Goal: Information Seeking & Learning: Learn about a topic

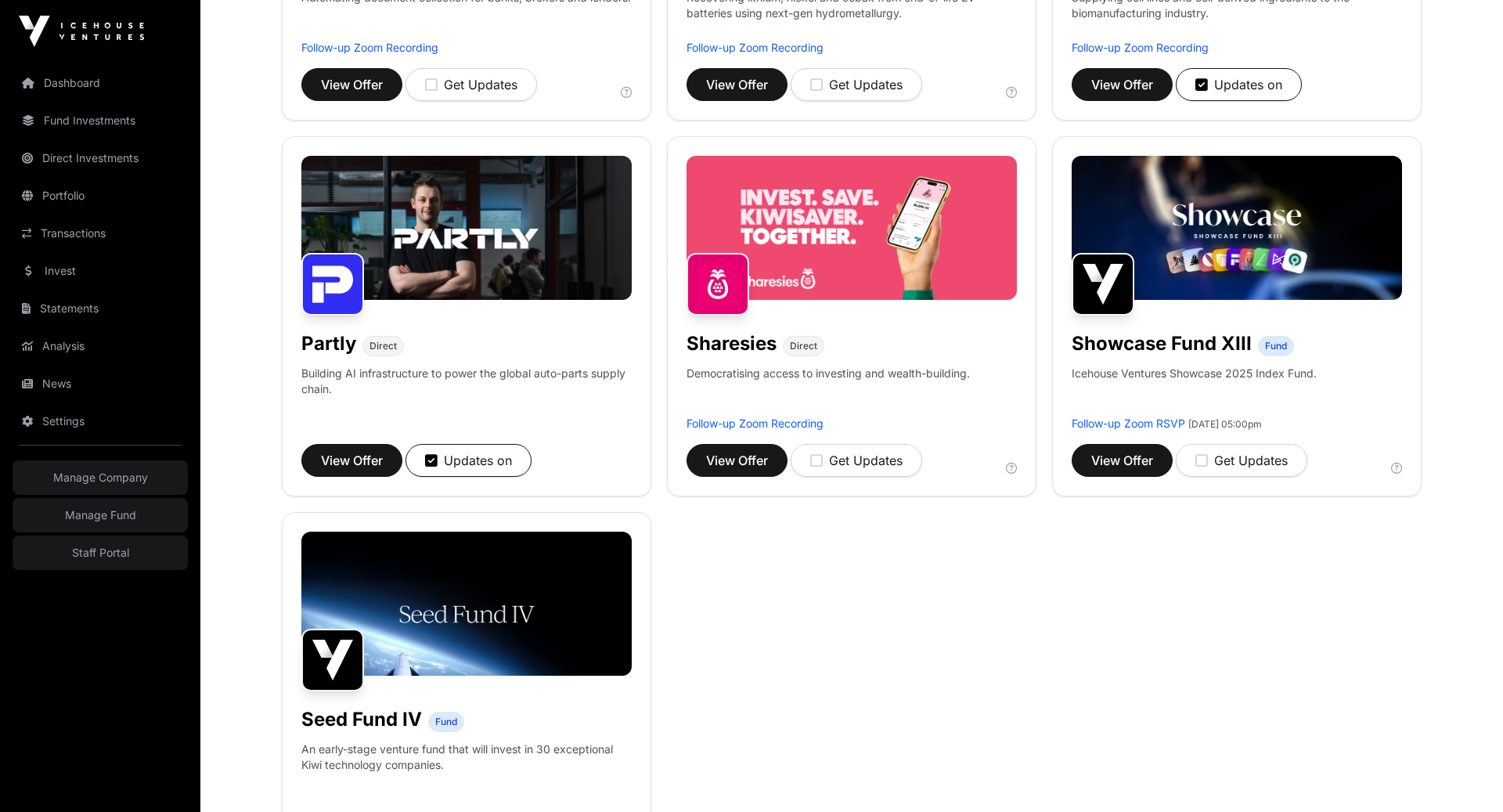
scroll to position [834, 0]
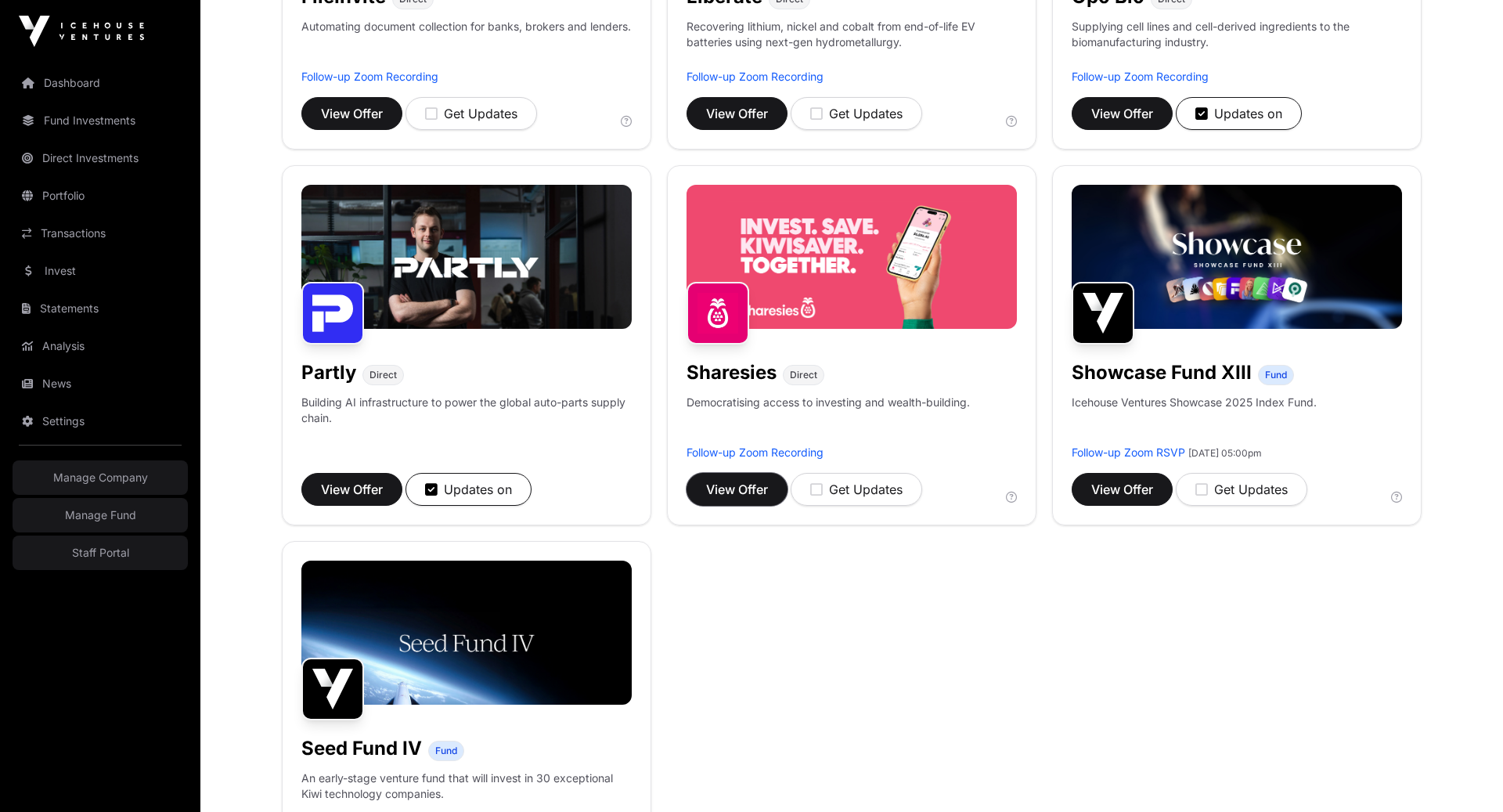
click at [710, 480] on span "View Offer" at bounding box center [737, 489] width 62 height 19
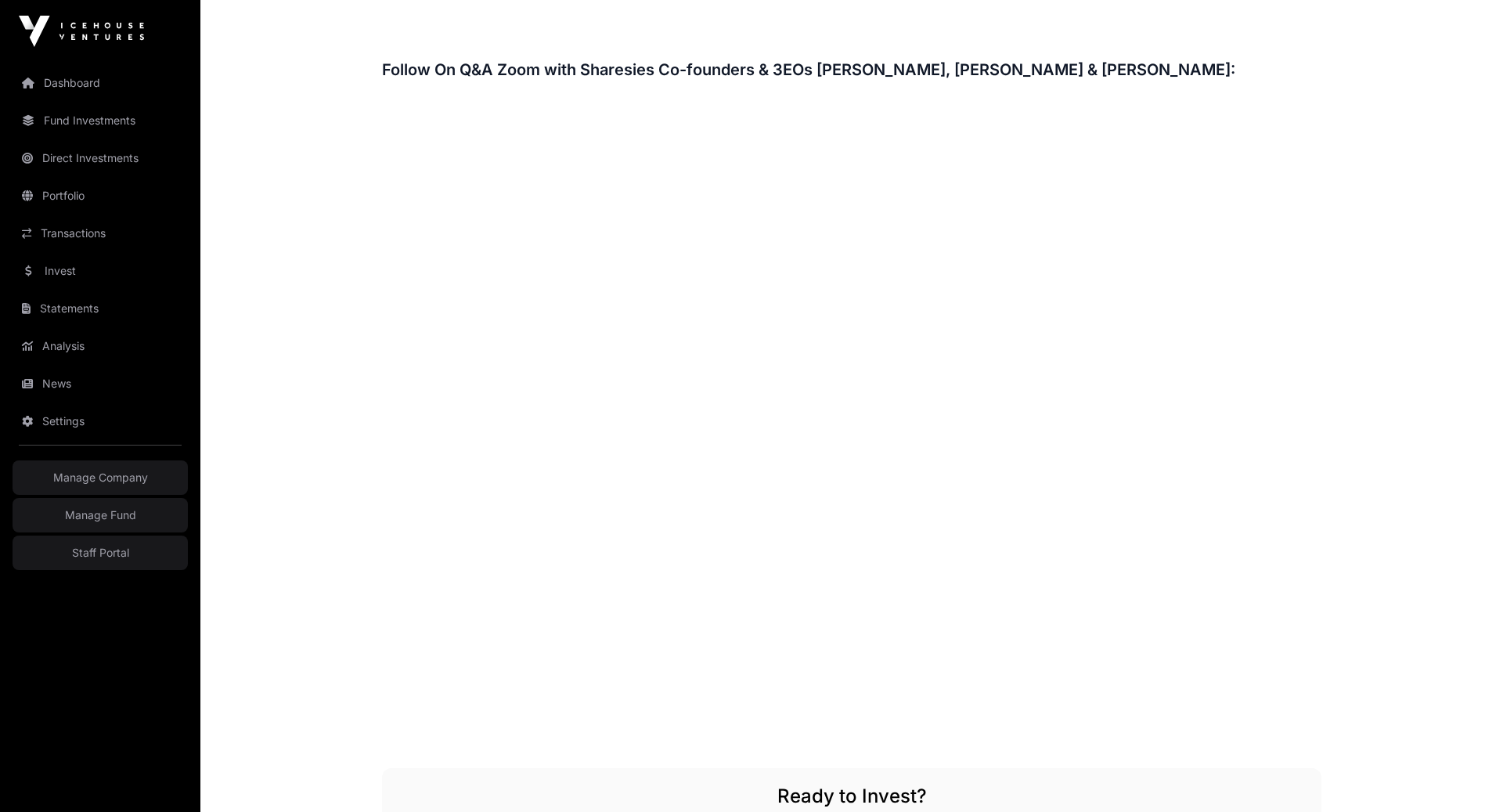
scroll to position [2417, 0]
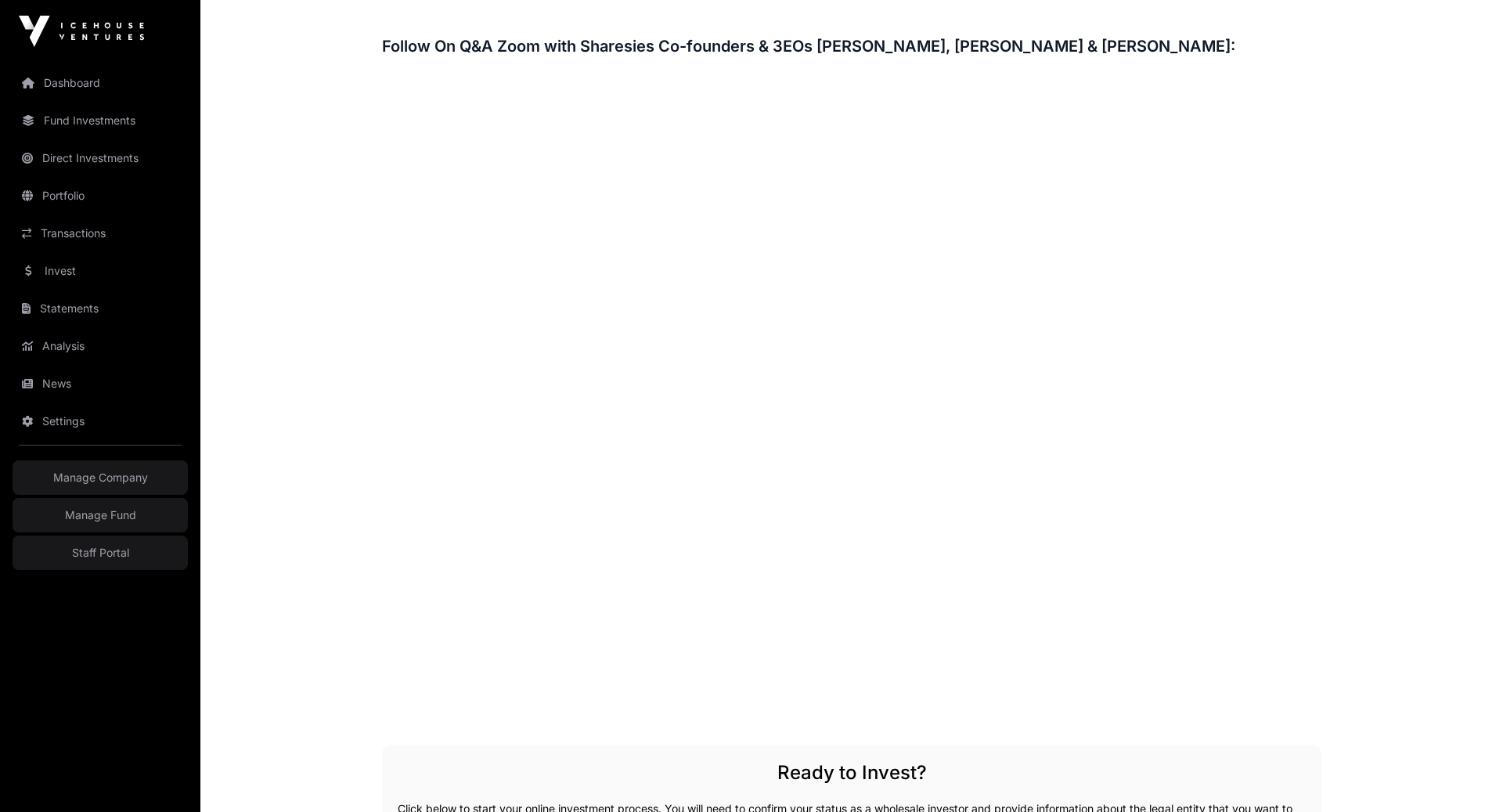
click at [89, 123] on link "Fund Investments" at bounding box center [100, 121] width 176 height 34
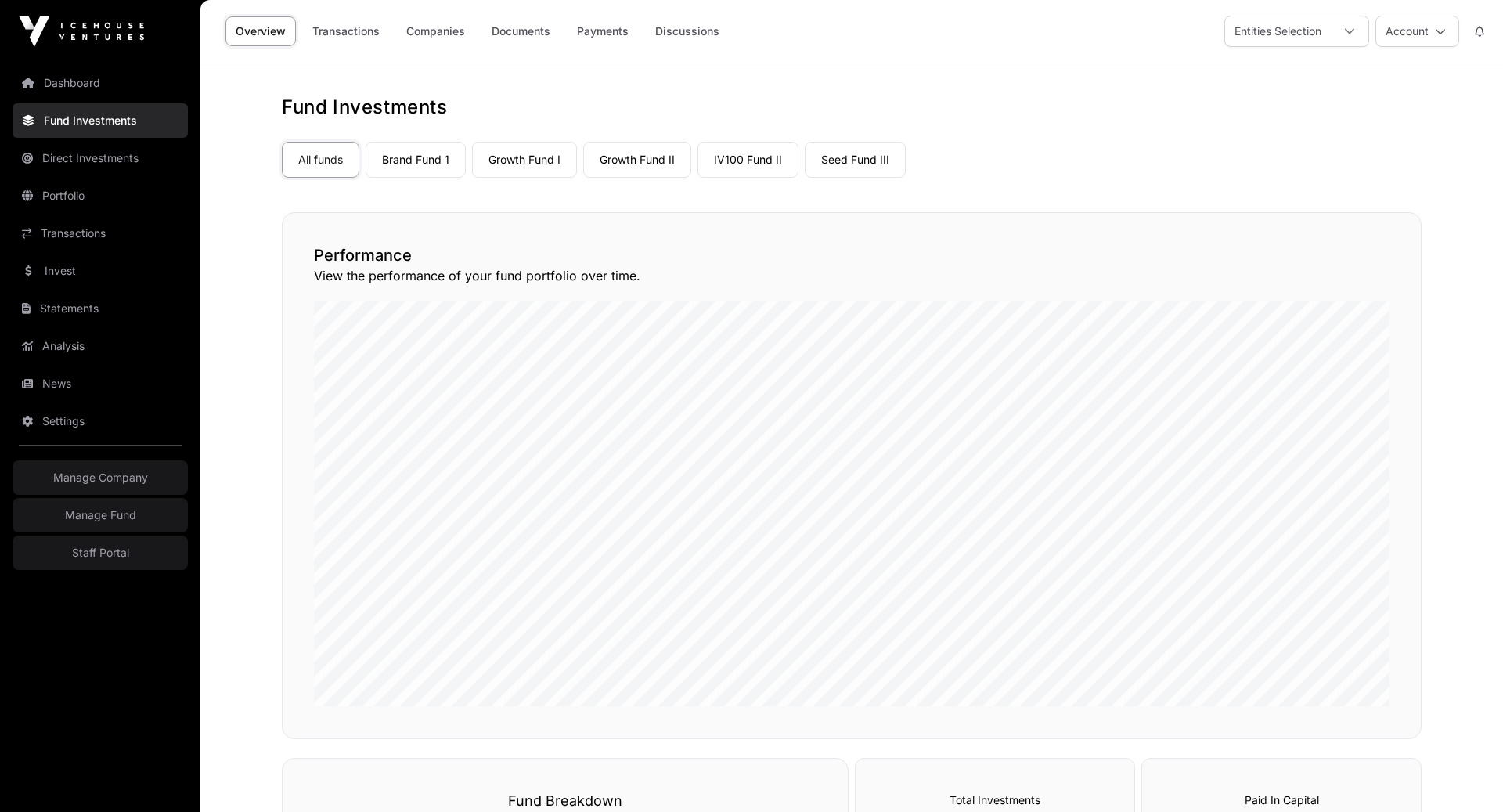
click at [526, 166] on link "Growth Fund I" at bounding box center [524, 160] width 105 height 36
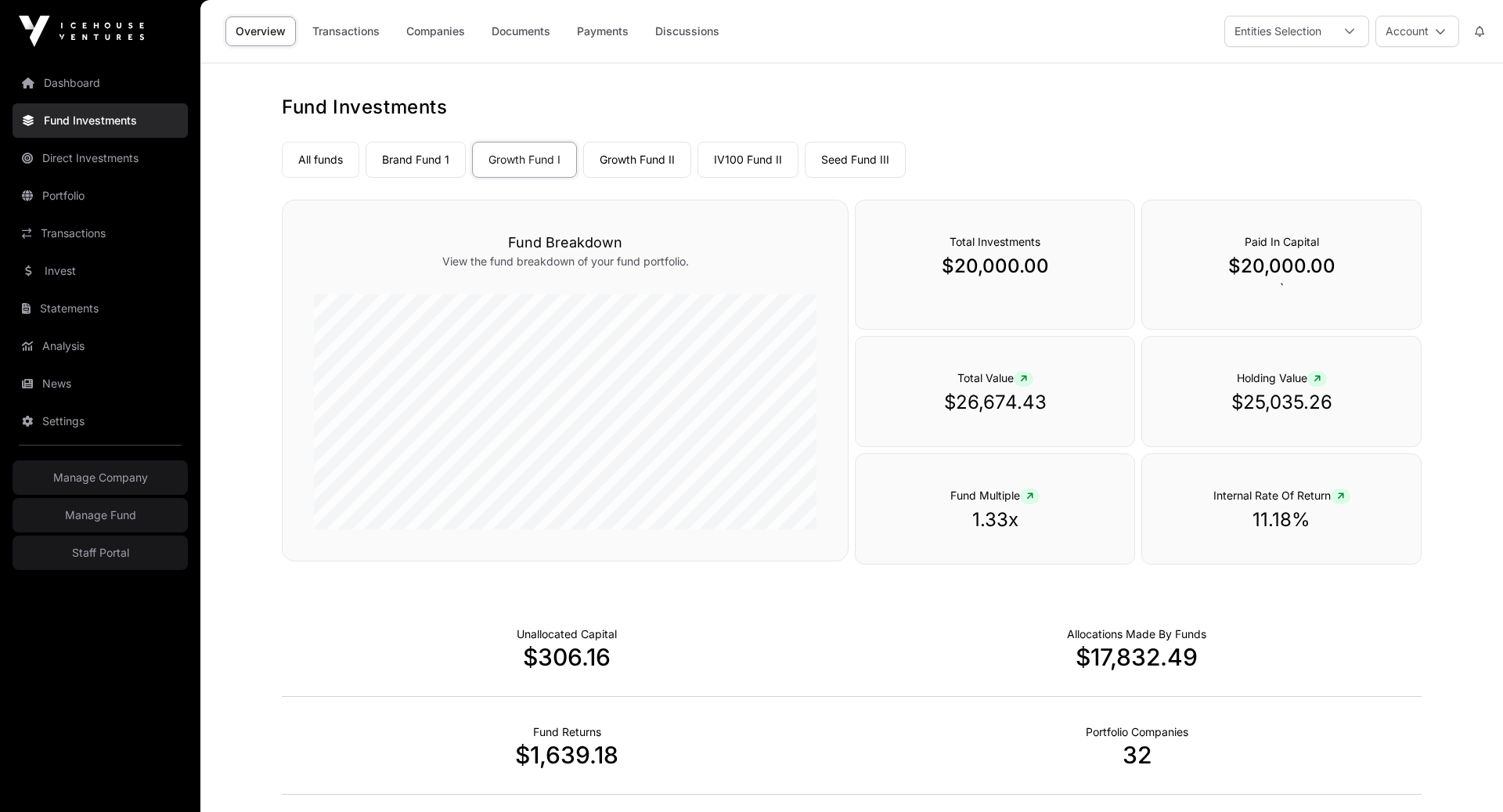
click at [434, 25] on link "Companies" at bounding box center [436, 31] width 79 height 30
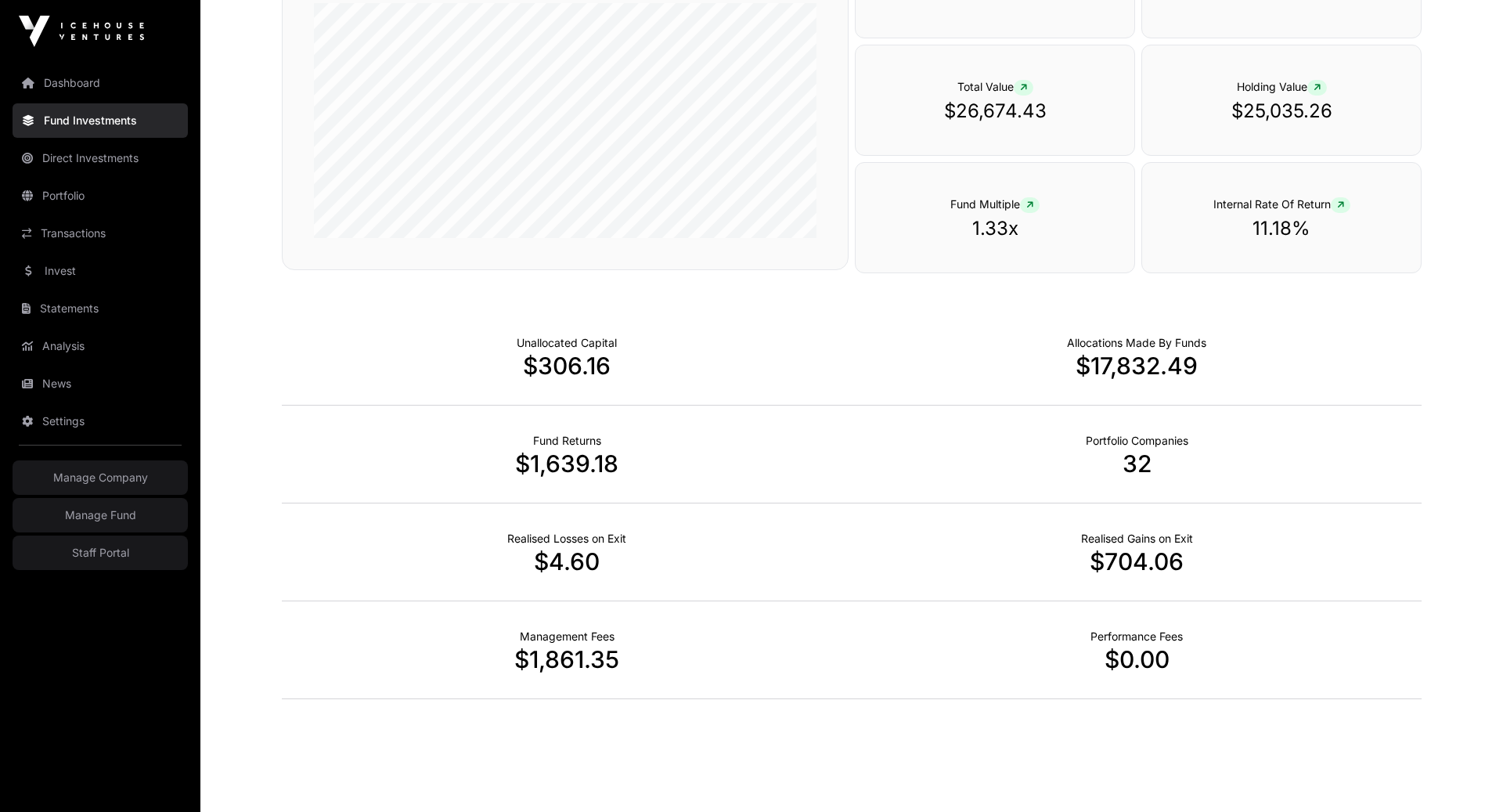
scroll to position [307, 0]
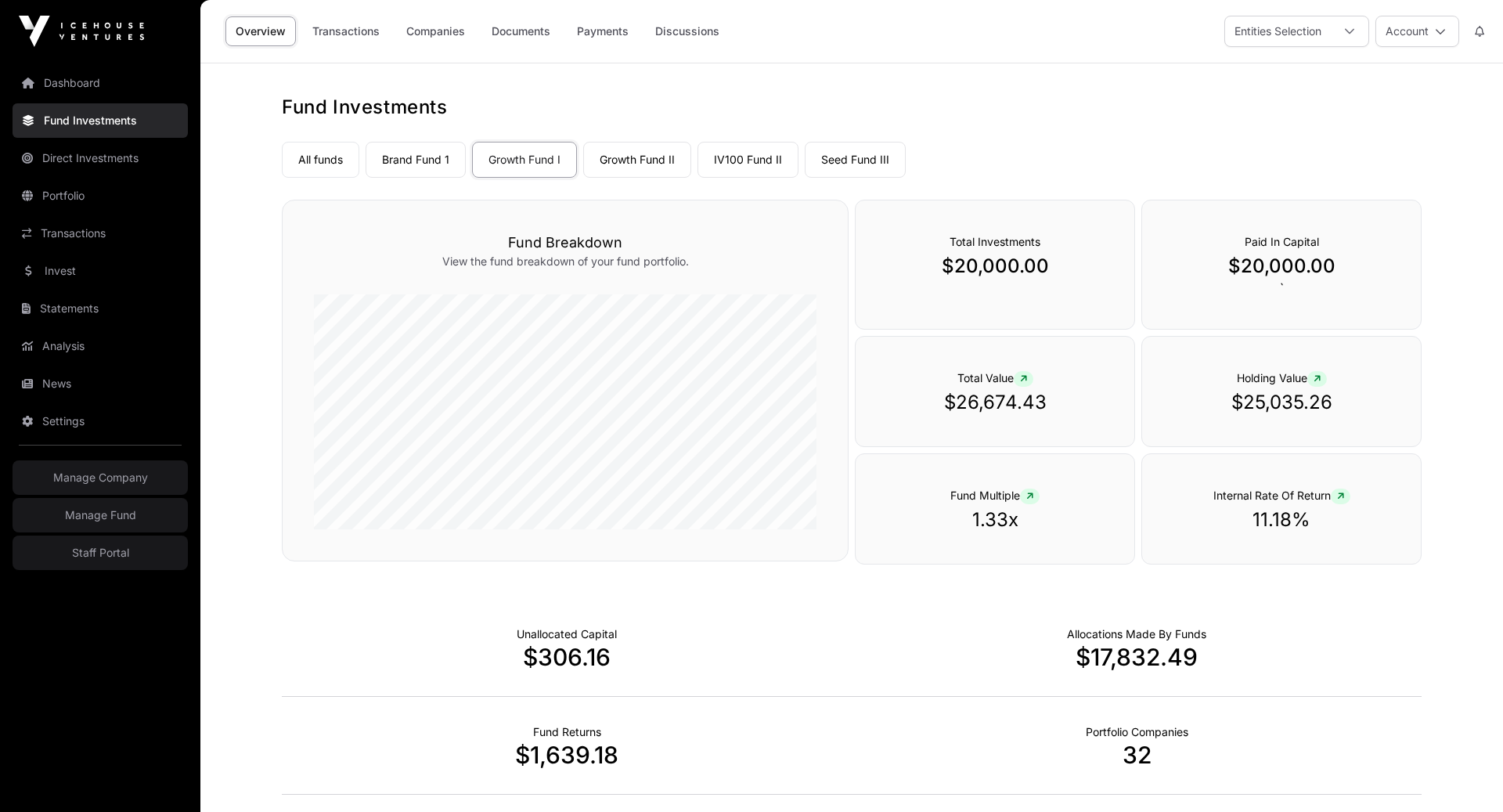
click at [428, 28] on link "Companies" at bounding box center [436, 31] width 79 height 30
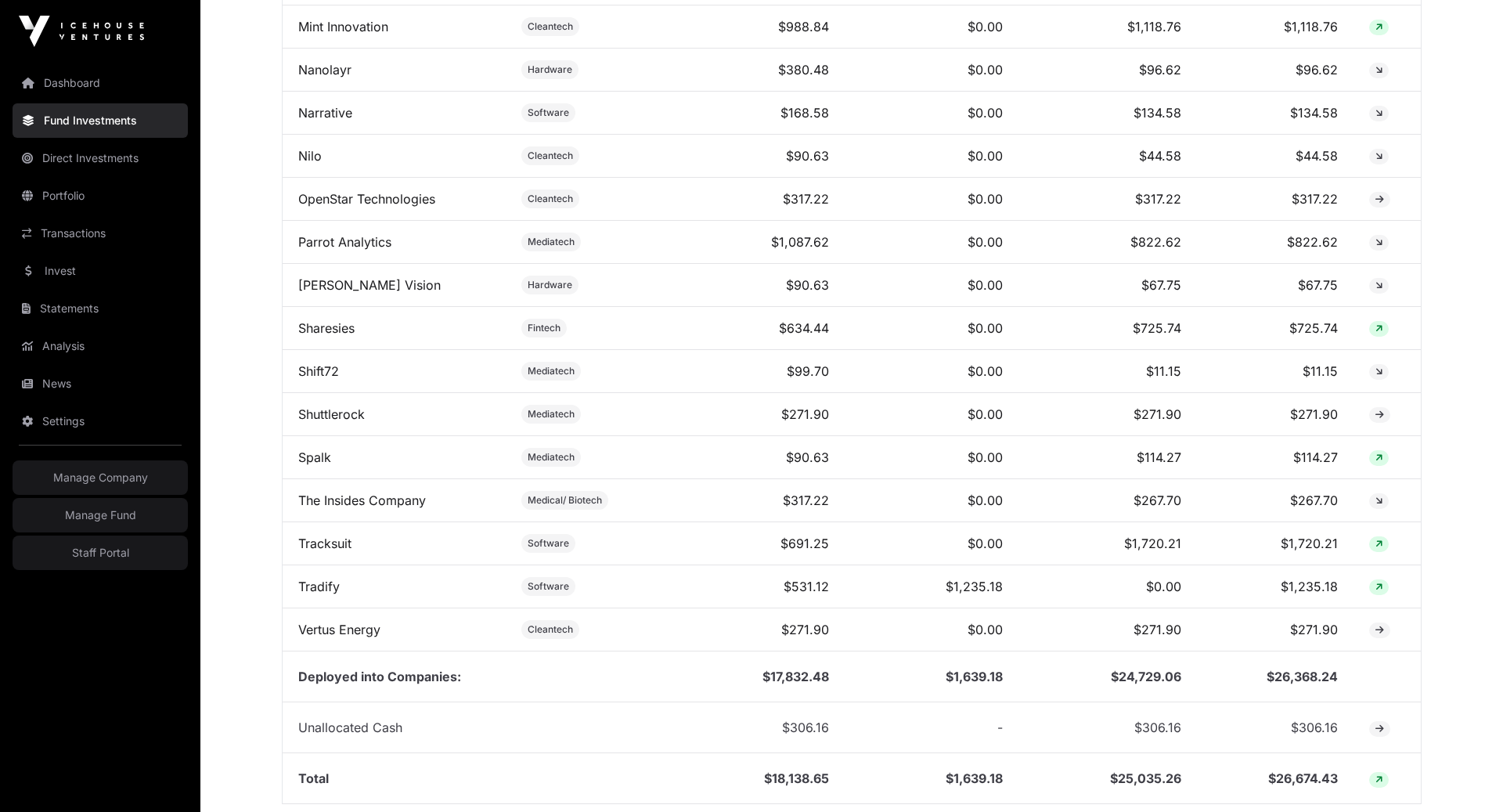
scroll to position [1579, 0]
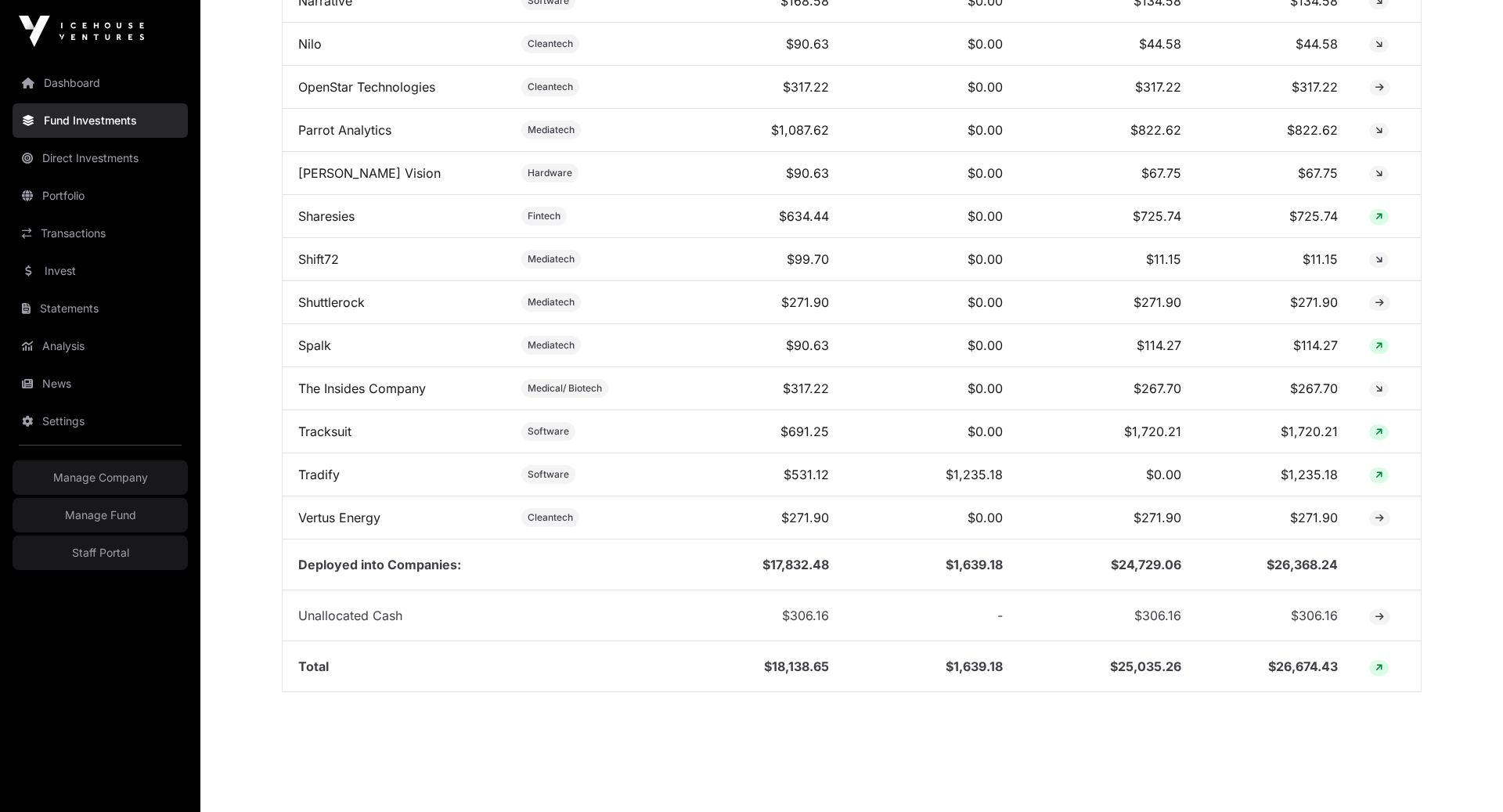
click at [340, 424] on link "Tracksuit" at bounding box center [325, 431] width 53 height 16
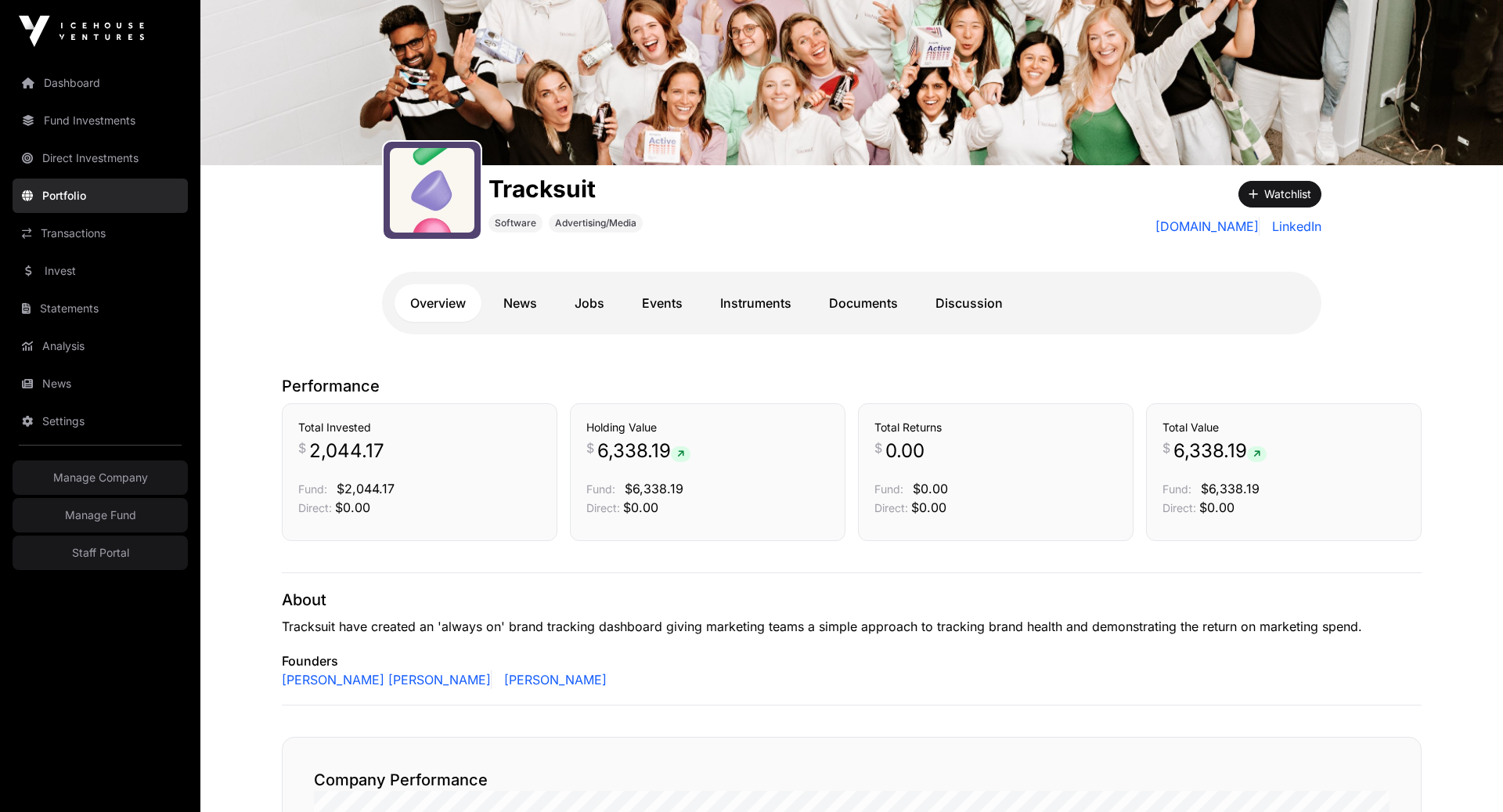
scroll to position [103, 0]
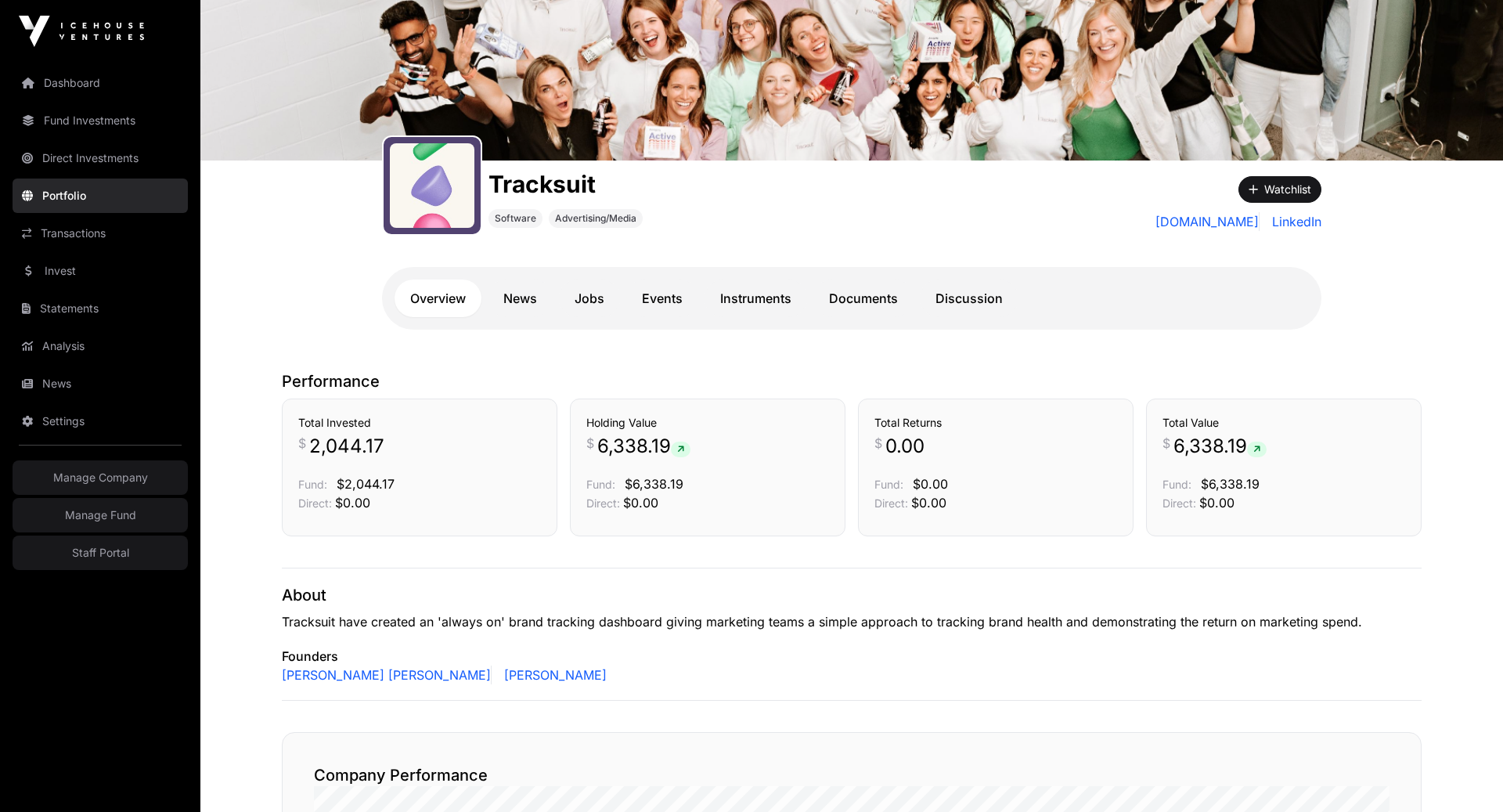
click at [860, 302] on link "Documents" at bounding box center [864, 299] width 100 height 38
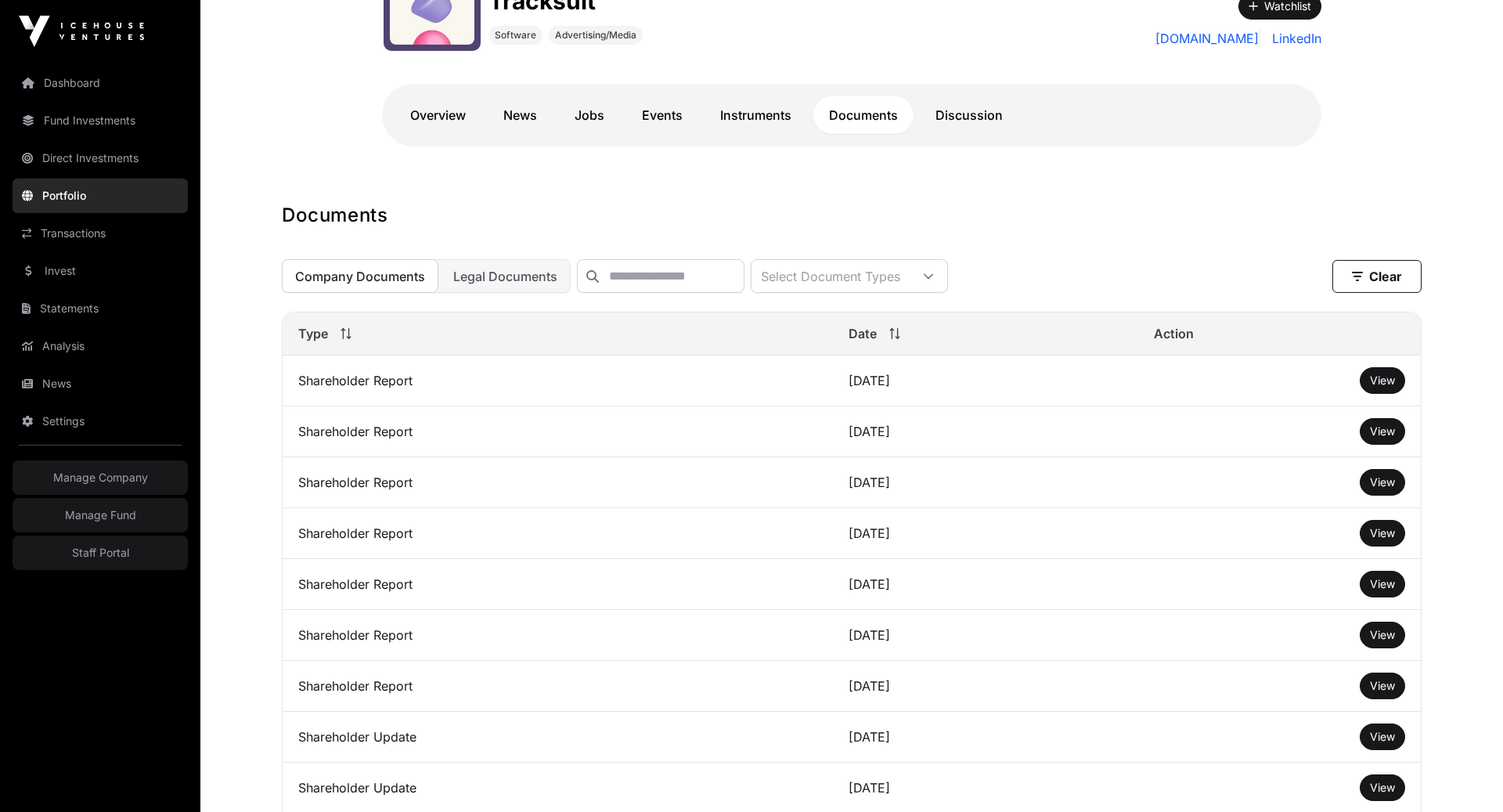
scroll to position [300, 0]
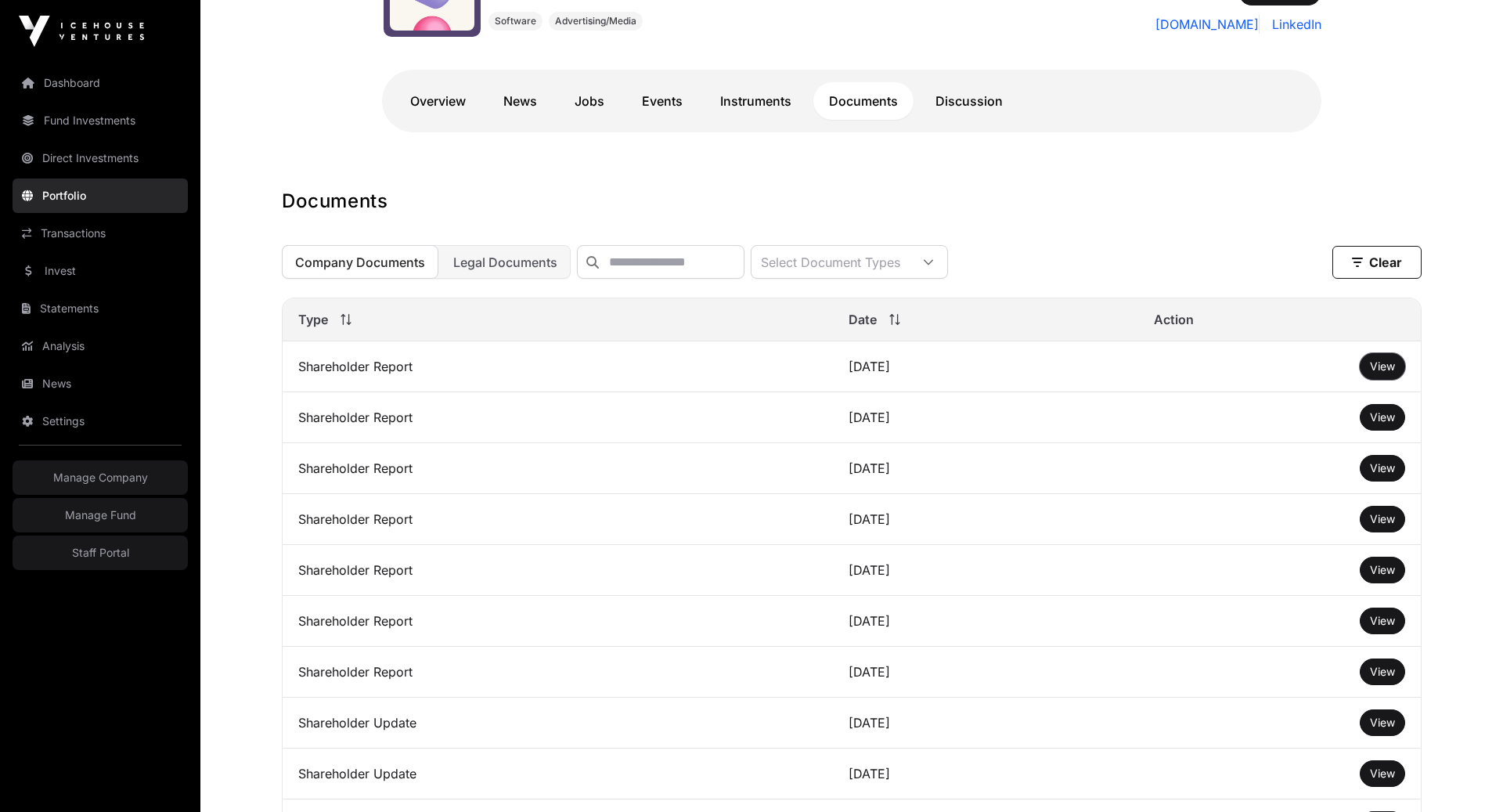
click at [1365, 367] on button "View" at bounding box center [1382, 366] width 45 height 26
click at [1387, 366] on span "View" at bounding box center [1382, 366] width 25 height 13
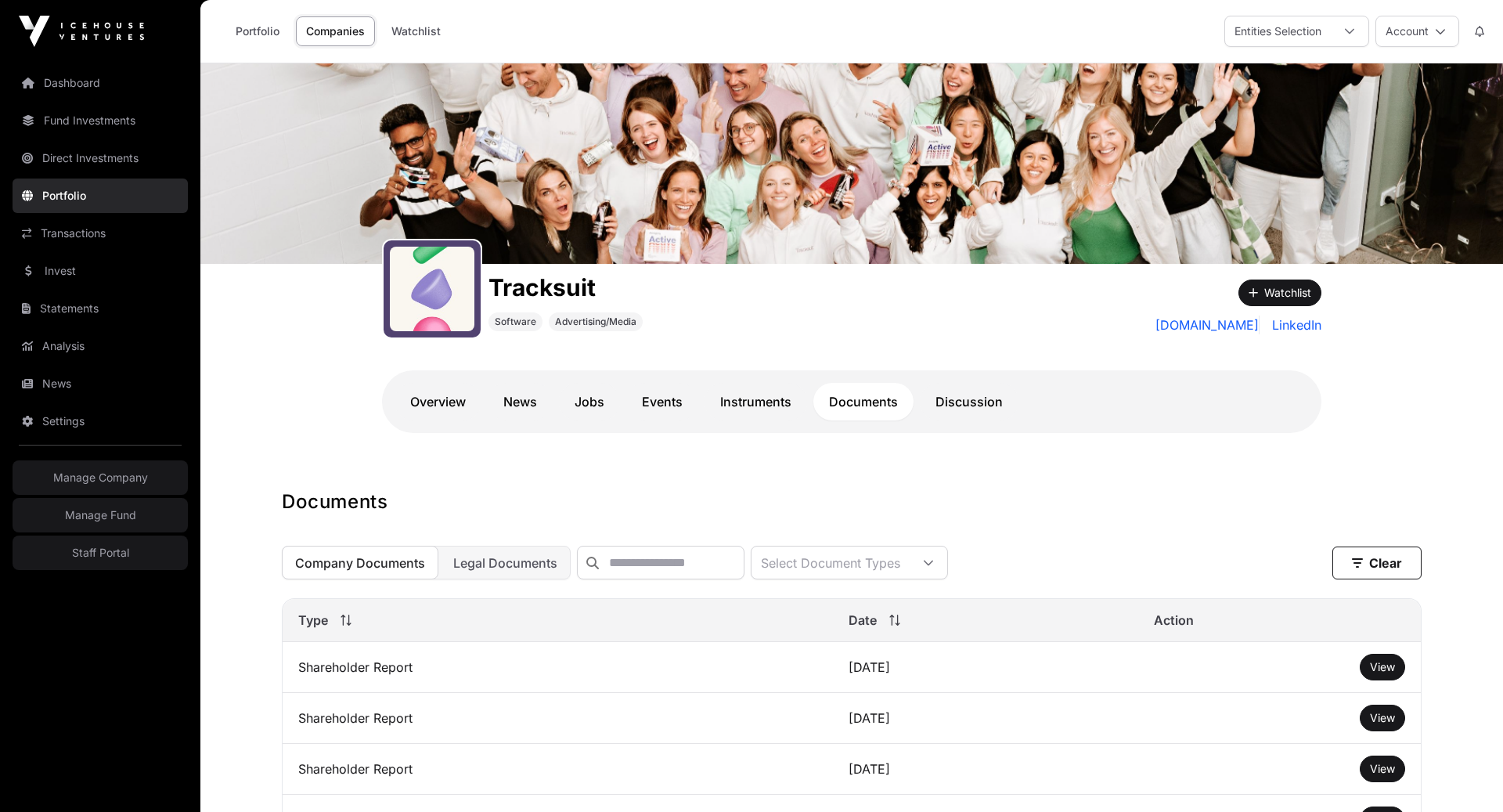
click at [1452, 33] on button "Account" at bounding box center [1418, 31] width 84 height 31
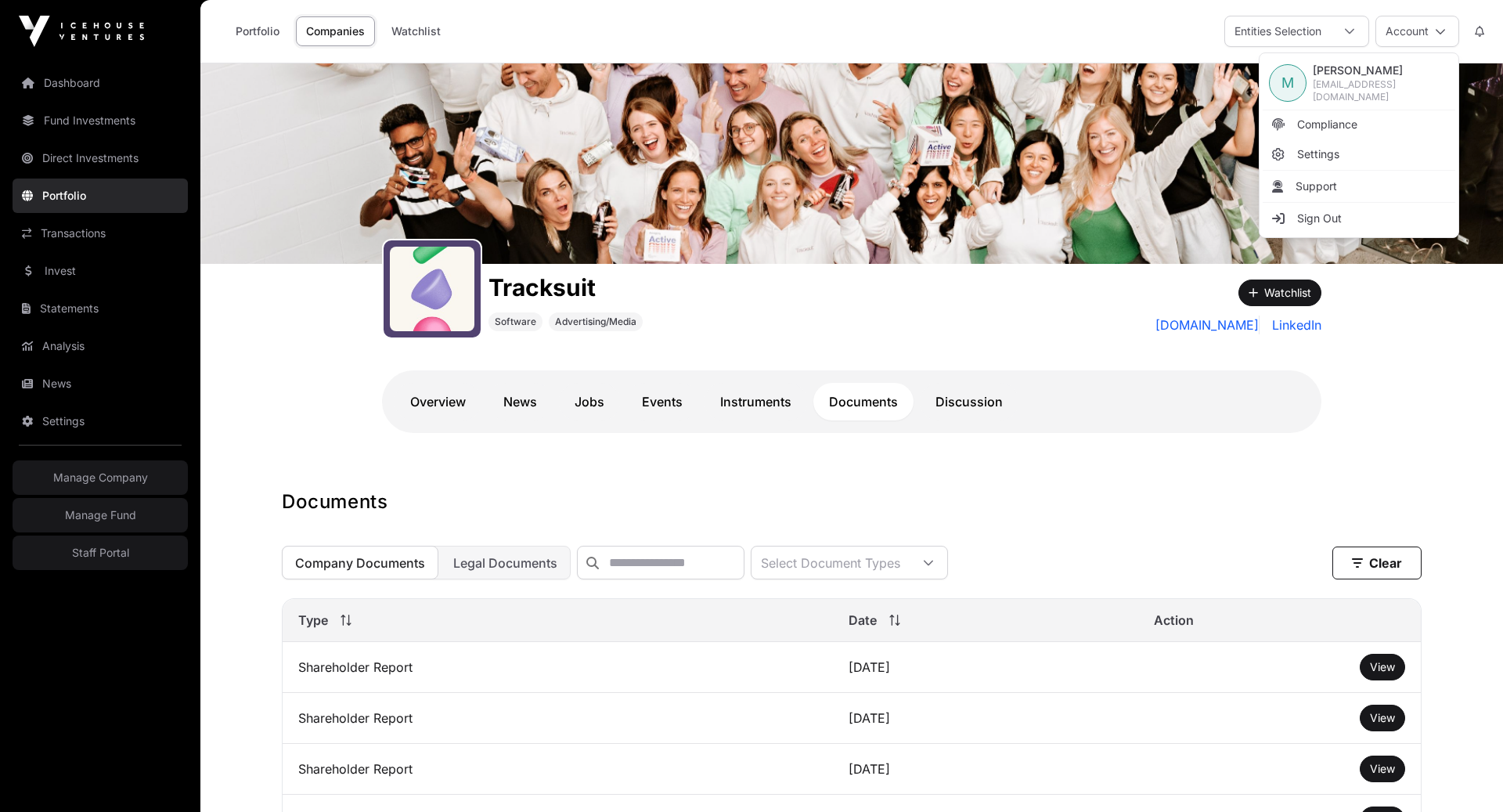
click at [117, 593] on nav "Dashboard Fund Investments Direct Investments Portfolio Transactions Invest Sta…" at bounding box center [100, 431] width 200 height 737
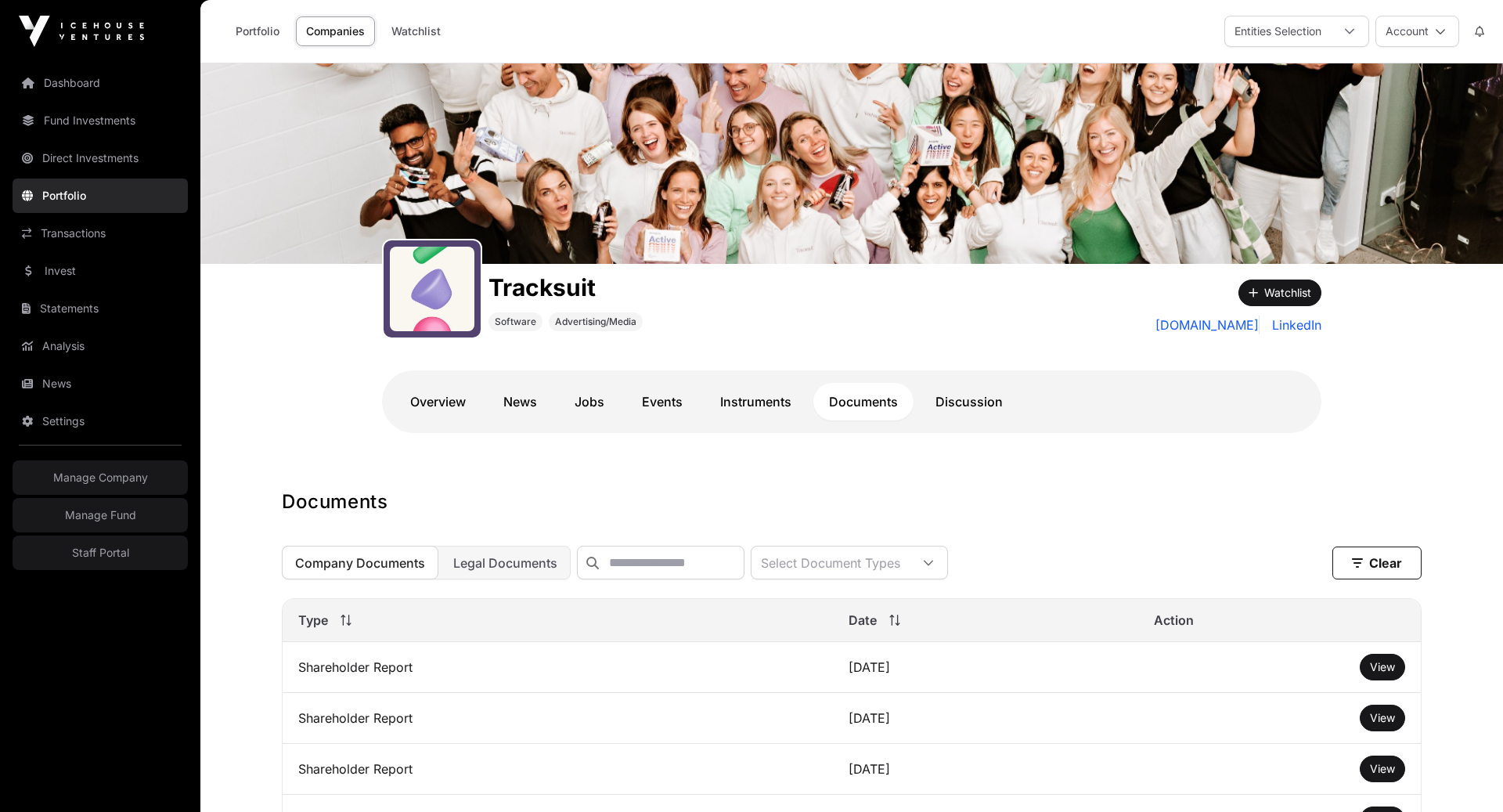
click at [111, 554] on link "Staff Portal" at bounding box center [100, 553] width 176 height 34
